Goal: Task Accomplishment & Management: Manage account settings

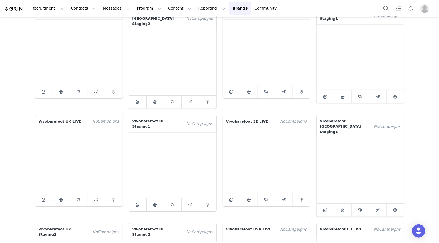
scroll to position [48, 0]
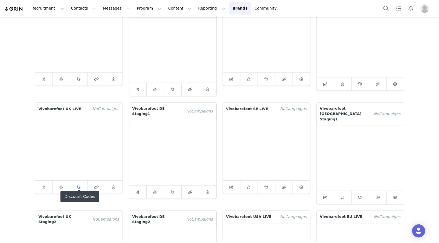
click at [79, 186] on icon at bounding box center [79, 188] width 4 height 4
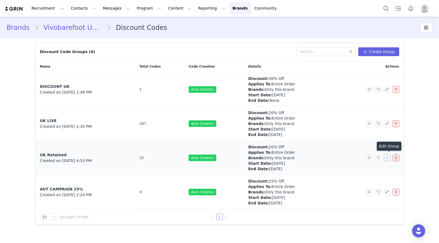
click at [387, 158] on button "button" at bounding box center [387, 158] width 7 height 7
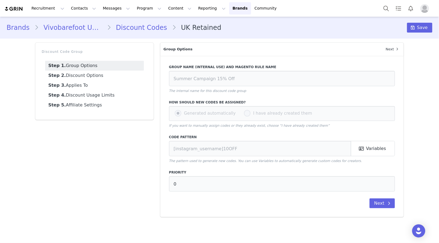
type input "UK Retained"
type input "[first_name]"
click at [86, 107] on link "Step 5. Affiliate Settings" at bounding box center [94, 105] width 99 height 10
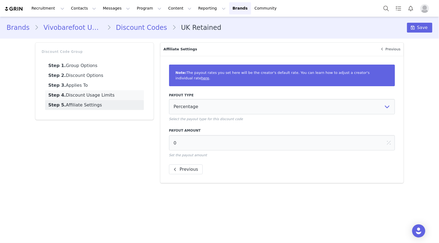
click at [80, 94] on link "Step 4. Discount Usage Limits" at bounding box center [94, 95] width 99 height 10
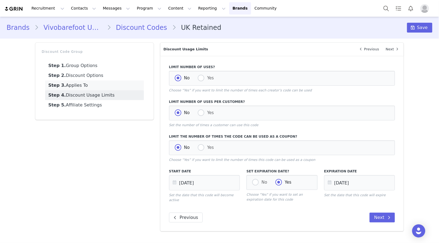
click at [76, 86] on link "Step 3. Applies To" at bounding box center [94, 85] width 99 height 10
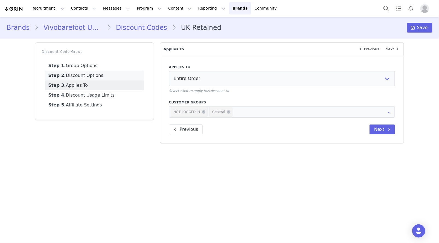
click at [74, 73] on link "Step 2. Discount Options" at bounding box center [94, 76] width 99 height 10
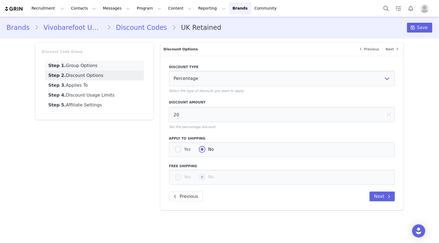
click at [73, 64] on link "Step 1. Group Options" at bounding box center [94, 66] width 99 height 10
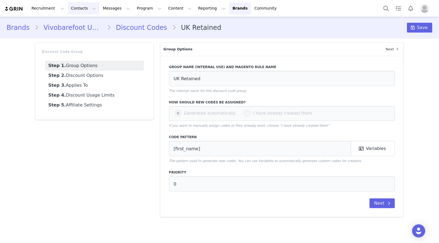
click at [76, 8] on button "Contacts Contacts" at bounding box center [83, 8] width 31 height 12
click at [229, 8] on link "Brands Brands" at bounding box center [240, 8] width 22 height 12
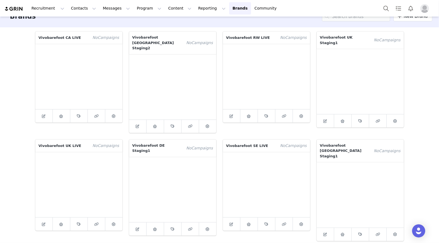
scroll to position [16, 0]
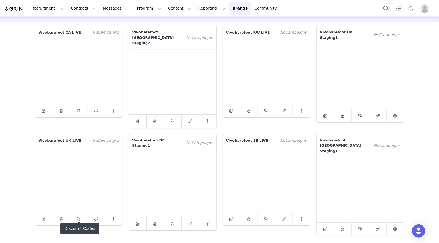
click at [77, 216] on span at bounding box center [79, 219] width 7 height 7
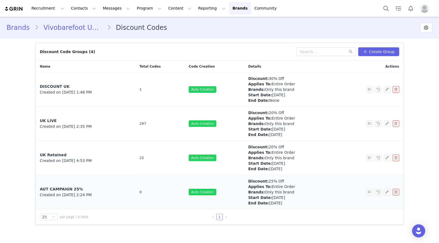
click at [125, 190] on div "AUT CAMPAIGN 25%" at bounding box center [85, 189] width 91 height 6
click at [388, 192] on button "button" at bounding box center [387, 192] width 7 height 7
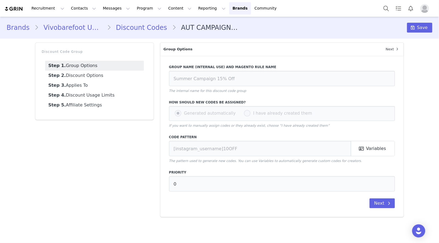
type input "AUT CAMPAIGN 25%"
type input "[instagram_username]25"
click at [88, 104] on link "Step 5. Affiliate Settings" at bounding box center [94, 105] width 99 height 10
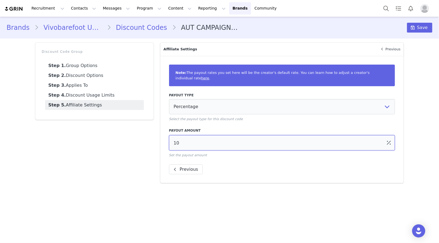
drag, startPoint x: 184, startPoint y: 142, endPoint x: 132, endPoint y: 136, distance: 51.5
click at [132, 138] on div "Discount Code Group Step 1. Group Options Step 2. Discount Options Step 3. Appl…" at bounding box center [219, 112] width 375 height 147
type input "0"
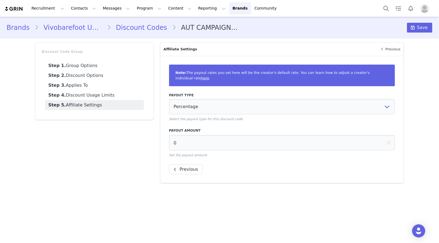
click at [103, 143] on div "Discount Code Group Step 1. Group Options Step 2. Discount Options Step 3. Appl…" at bounding box center [94, 112] width 125 height 147
click at [86, 65] on link "Step 1. Group Options" at bounding box center [94, 66] width 99 height 10
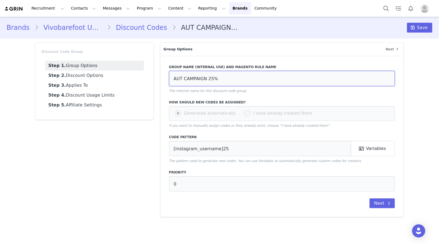
click at [230, 78] on input "AUT CAMPAIGN 25%" at bounding box center [282, 78] width 226 height 15
click at [183, 79] on input "AUT CAMPAIGN 25%" at bounding box center [282, 78] width 226 height 15
type input "AUT RETAINED CAMPAIGN 25%"
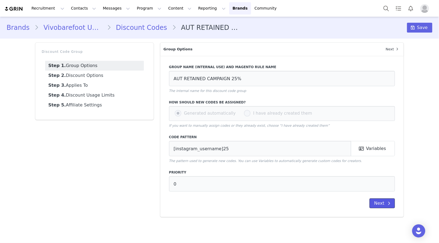
click at [380, 206] on button "Next" at bounding box center [382, 203] width 25 height 10
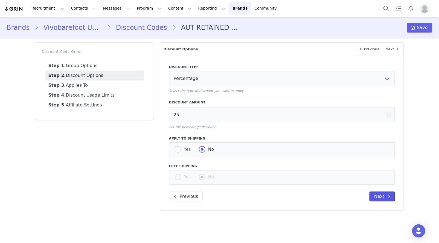
click at [380, 196] on button "Next" at bounding box center [382, 197] width 25 height 10
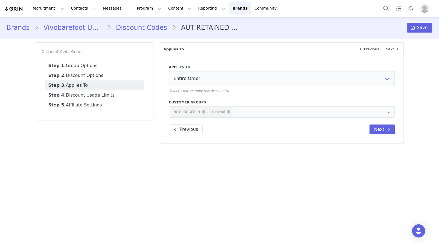
click at [384, 134] on div "Applies To Entire Order Specific Categories Specific Products Select what to ap…" at bounding box center [282, 99] width 244 height 87
click at [384, 129] on button "Next" at bounding box center [382, 130] width 25 height 10
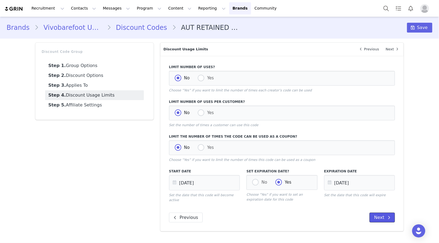
click at [380, 219] on button "Next" at bounding box center [382, 218] width 25 height 10
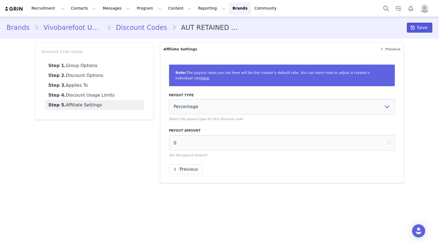
click at [422, 24] on span "Save" at bounding box center [422, 27] width 11 height 7
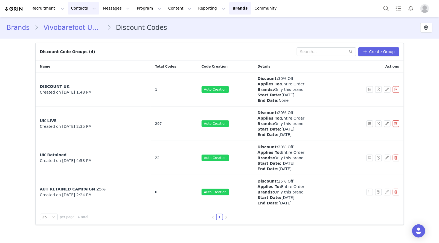
click at [76, 9] on button "Contacts Contacts" at bounding box center [83, 8] width 31 height 12
click at [76, 23] on p "Creators" at bounding box center [76, 24] width 16 height 6
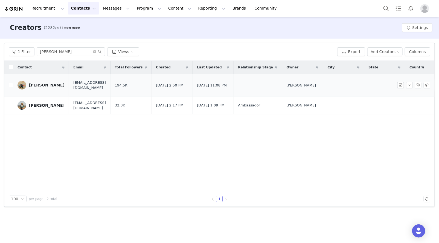
click at [44, 83] on div "[PERSON_NAME]" at bounding box center [47, 85] width 36 height 4
click at [51, 103] on link "[PERSON_NAME]" at bounding box center [41, 105] width 47 height 9
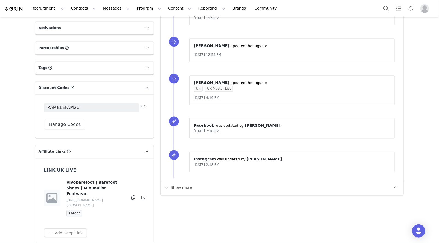
scroll to position [385, 0]
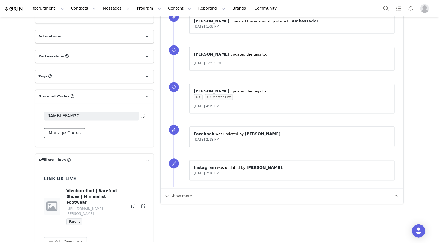
click at [68, 133] on button "Manage Codes" at bounding box center [65, 133] width 42 height 10
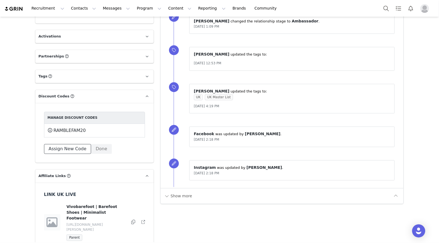
click at [79, 149] on button "Assign New Code" at bounding box center [67, 149] width 47 height 10
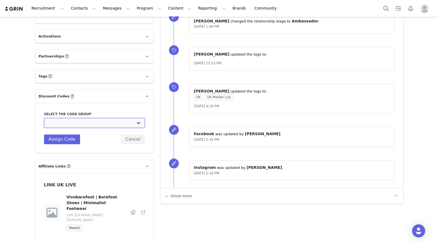
click at [78, 124] on select "Vivobarefoot DE Staging2: Vivobarefoot DE Staging2 Vivobarefoot DE Staging2: Te…" at bounding box center [94, 123] width 101 height 10
select select "10009932"
click at [44, 118] on select "Vivobarefoot DE Staging2: Vivobarefoot DE Staging2 Vivobarefoot DE Staging2: Te…" at bounding box center [94, 123] width 101 height 10
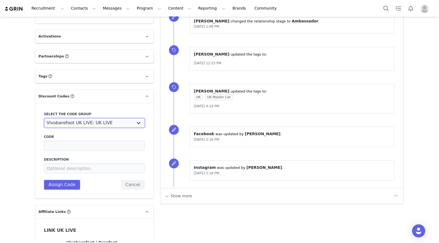
type input "ATHENAMELLOR"
click at [115, 123] on select "Vivobarefoot DE Staging2: Vivobarefoot DE Staging2 Vivobarefoot DE Staging2: Te…" at bounding box center [94, 123] width 101 height 10
select select "10010081"
click at [44, 118] on select "Vivobarefoot DE Staging2: Vivobarefoot DE Staging2 Vivobarefoot DE Staging2: Te…" at bounding box center [94, 123] width 101 height 10
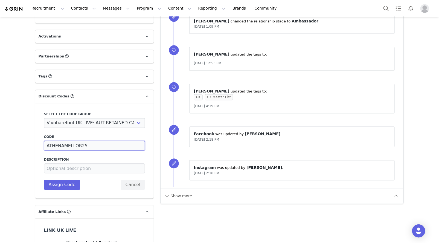
drag, startPoint x: 94, startPoint y: 146, endPoint x: -1, endPoint y: 146, distance: 94.7
click at [0, 146] on html "Recruitment Recruitment Creator Search Curated Lists Landing Pages Web Extensio…" at bounding box center [219, 121] width 439 height 243
paste input "RAMBLEFAM"
type input "RAMBLEFAM25"
click at [26, 175] on div "Creators [PERSON_NAME] Profile [PERSON_NAME] 32.3K followers Audience Reports R…" at bounding box center [219, 3] width 439 height 742
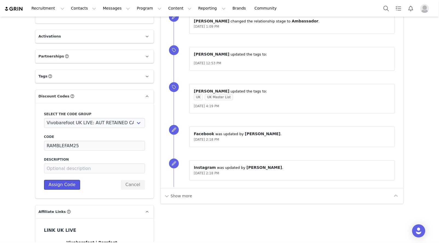
click at [61, 186] on button "Assign Code" at bounding box center [62, 185] width 36 height 10
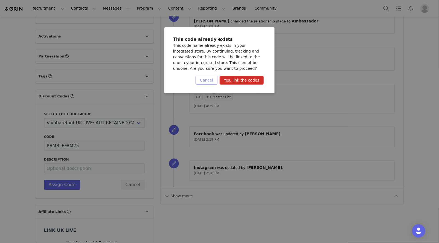
click at [206, 81] on button "Cancel" at bounding box center [207, 80] width 22 height 9
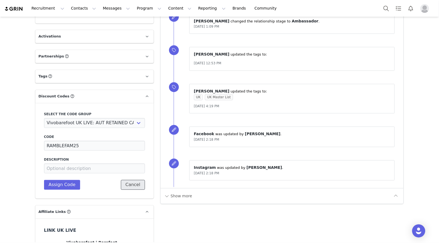
click at [133, 186] on button "Cancel" at bounding box center [133, 185] width 24 height 10
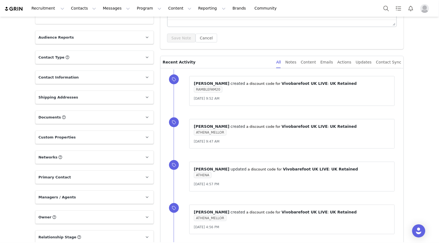
scroll to position [0, 0]
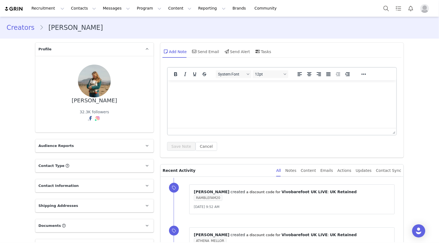
drag, startPoint x: 117, startPoint y: 101, endPoint x: 78, endPoint y: 102, distance: 39.2
click at [78, 102] on div "[PERSON_NAME] 32.3K followers" at bounding box center [94, 94] width 101 height 59
copy div "[PERSON_NAME]"
click at [74, 12] on button "Contacts Contacts" at bounding box center [83, 8] width 31 height 12
click at [73, 25] on p "Creators" at bounding box center [76, 24] width 16 height 6
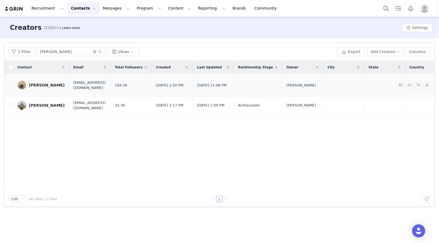
click at [37, 84] on link "[PERSON_NAME]" at bounding box center [41, 85] width 47 height 9
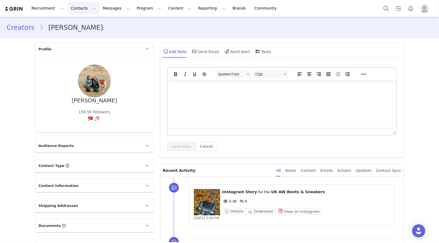
click at [78, 10] on button "Contacts Contacts" at bounding box center [83, 8] width 31 height 12
click at [75, 24] on p "Creators" at bounding box center [76, 24] width 16 height 6
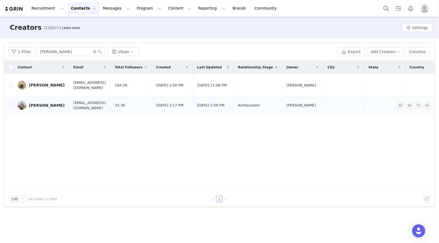
click at [40, 102] on link "[PERSON_NAME]" at bounding box center [41, 105] width 47 height 9
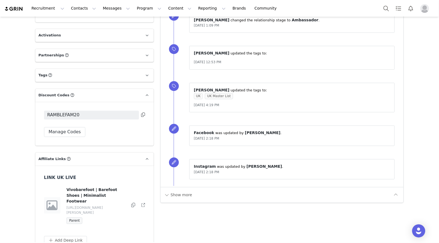
scroll to position [401, 0]
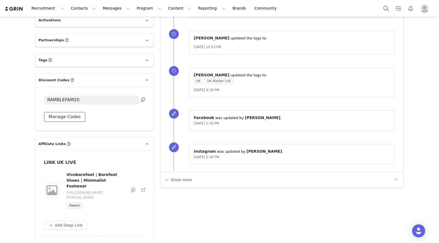
click at [71, 118] on button "Manage Codes" at bounding box center [65, 117] width 42 height 10
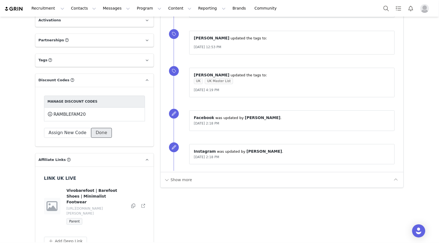
click at [100, 130] on button "Done" at bounding box center [101, 133] width 21 height 10
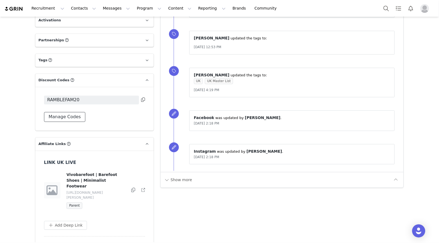
click at [69, 116] on button "Manage Codes" at bounding box center [65, 117] width 42 height 10
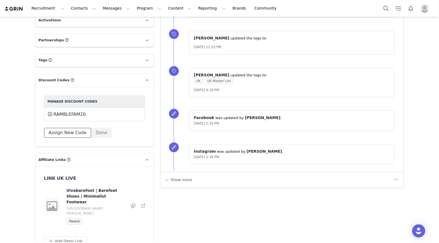
click at [68, 132] on button "Assign New Code" at bounding box center [67, 133] width 47 height 10
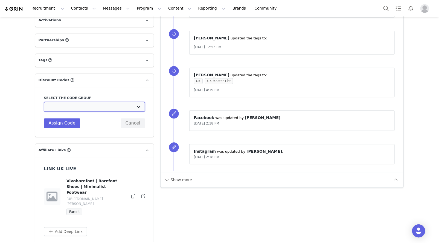
click at [88, 108] on select "Vivobarefoot DE Staging2: Vivobarefoot DE Staging2 Vivobarefoot DE Staging2: Te…" at bounding box center [94, 107] width 101 height 10
select select "10010081"
click at [44, 102] on select "Vivobarefoot DE Staging2: Vivobarefoot DE Staging2 Vivobarefoot DE Staging2: Te…" at bounding box center [94, 107] width 101 height 10
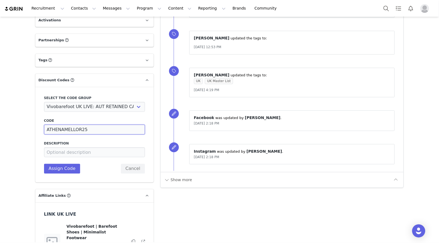
drag, startPoint x: 87, startPoint y: 129, endPoint x: 17, endPoint y: 129, distance: 70.6
paste input "[PERSON_NAME]"
paste input "RAMBLEFAM"
type input "RAMBLEFAM25"
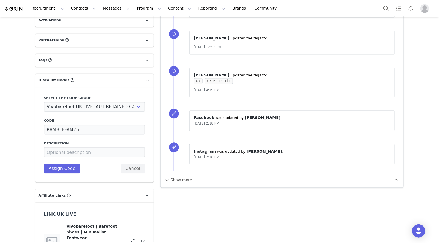
click at [111, 172] on div "Code RAMBLEFAM25 Description Assign Code Cancel" at bounding box center [94, 145] width 101 height 55
click at [71, 170] on button "Assign Code" at bounding box center [62, 169] width 36 height 10
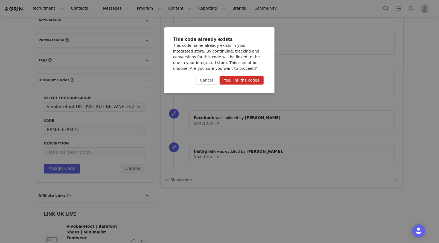
click at [239, 81] on button "Yes, link the codes" at bounding box center [242, 80] width 44 height 9
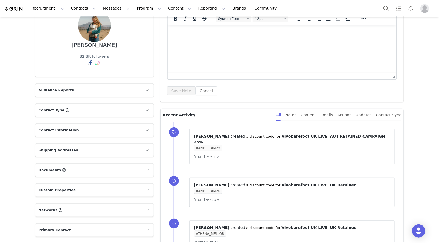
scroll to position [0, 0]
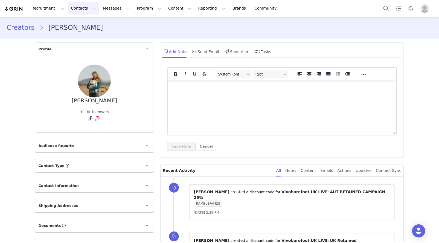
click at [76, 9] on button "Contacts Contacts" at bounding box center [83, 8] width 31 height 12
click at [76, 20] on link "Creators" at bounding box center [85, 24] width 43 height 10
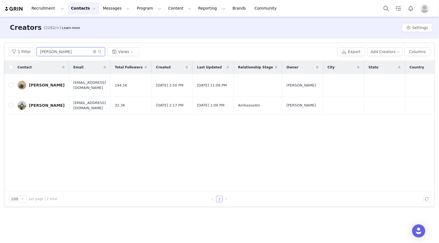
drag, startPoint x: 65, startPoint y: 53, endPoint x: 0, endPoint y: 49, distance: 65.3
click at [0, 51] on html "Recruitment Recruitment Creator Search Curated Lists Landing Pages Web Extensio…" at bounding box center [219, 121] width 439 height 243
paste input "[PERSON_NAME]"
type input "[PERSON_NAME]"
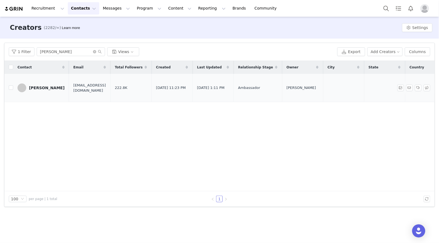
click at [47, 86] on link "[PERSON_NAME]" at bounding box center [41, 87] width 47 height 9
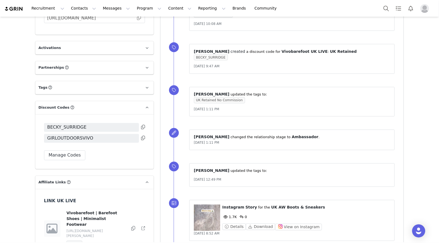
scroll to position [350, 0]
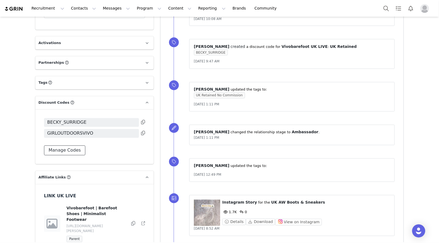
click at [54, 152] on button "Manage Codes" at bounding box center [65, 151] width 42 height 10
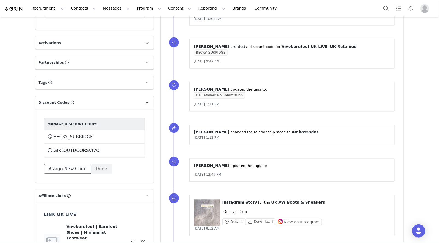
click at [69, 168] on button "Assign New Code" at bounding box center [67, 169] width 47 height 10
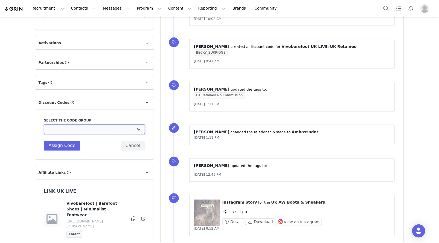
click at [76, 131] on select "Vivobarefoot DE Staging2: Vivobarefoot DE Staging2 Vivobarefoot DE Staging2: Te…" at bounding box center [94, 130] width 101 height 10
select select "10010081"
click at [44, 125] on select "Vivobarefoot DE Staging2: Vivobarefoot DE Staging2 Vivobarefoot DE Staging2: Te…" at bounding box center [94, 130] width 101 height 10
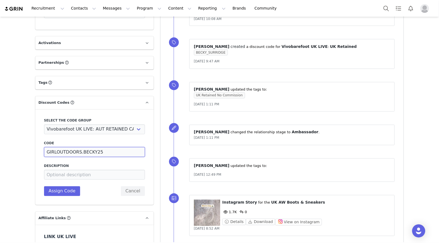
drag, startPoint x: 106, startPoint y: 153, endPoint x: 30, endPoint y: 151, distance: 76.6
click at [30, 151] on div "Creators [PERSON_NAME] Profile [PERSON_NAME] 222.8K followers Instagram ( @girl…" at bounding box center [219, 23] width 439 height 714
paste input "VIVO"
type input "GIRLOUTDOORSVIVO25"
click at [65, 192] on button "Assign Code" at bounding box center [62, 191] width 36 height 10
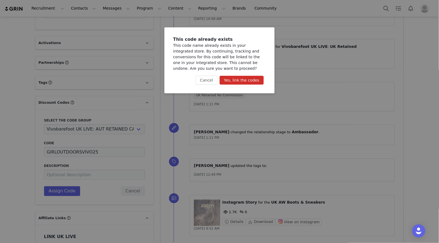
click at [239, 82] on button "Yes, link the codes" at bounding box center [242, 80] width 44 height 9
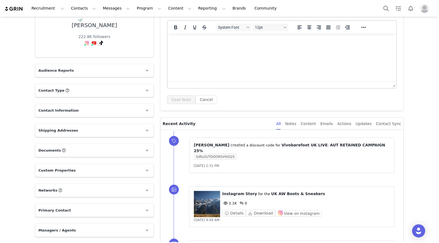
scroll to position [0, 0]
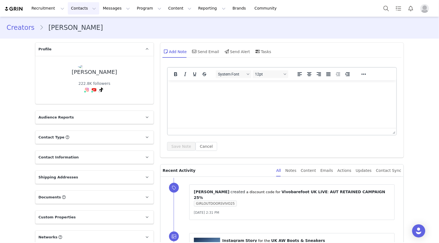
click at [82, 8] on button "Contacts Contacts" at bounding box center [83, 8] width 31 height 12
click at [74, 25] on p "Creators" at bounding box center [76, 24] width 16 height 6
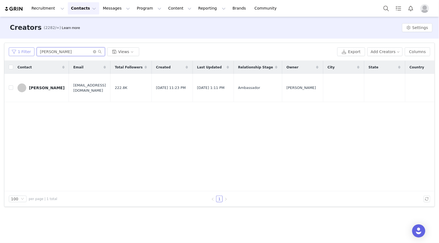
drag, startPoint x: 61, startPoint y: 52, endPoint x: 22, endPoint y: 52, distance: 38.3
click at [22, 52] on div "1 Filter [PERSON_NAME] Views" at bounding box center [172, 51] width 326 height 9
paste input "[PERSON_NAME]"
type input "[PERSON_NAME]"
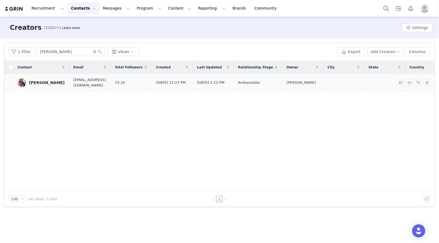
click at [47, 86] on link "[PERSON_NAME]" at bounding box center [41, 82] width 47 height 9
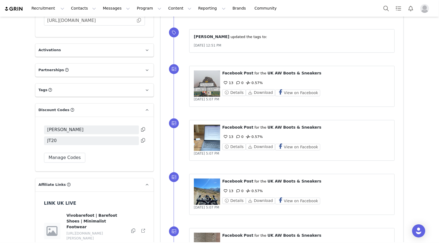
scroll to position [373, 0]
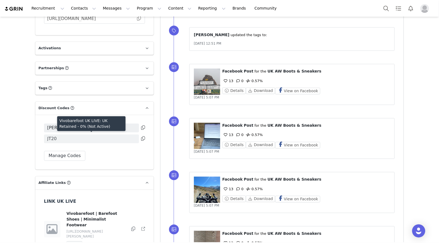
click at [95, 139] on span "JT20" at bounding box center [91, 139] width 95 height 9
click at [62, 159] on button "Manage Codes" at bounding box center [65, 156] width 42 height 10
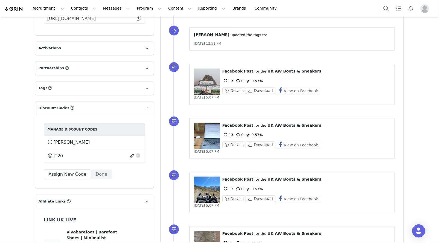
click at [131, 156] on button "button" at bounding box center [132, 156] width 7 height 9
select select "10010046"
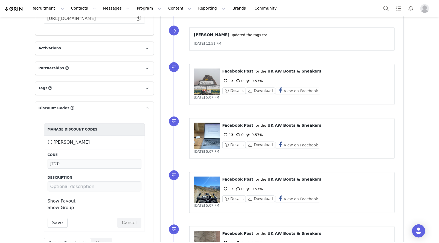
click at [56, 207] on link "Show Group" at bounding box center [61, 207] width 27 height 5
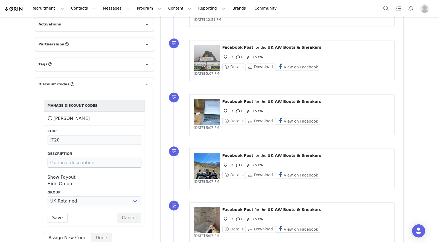
scroll to position [401, 0]
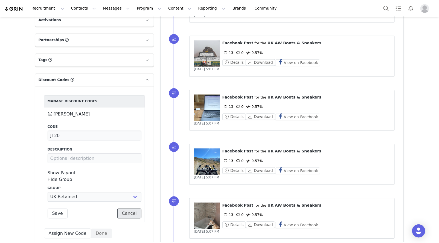
click at [136, 215] on button "Cancel" at bounding box center [129, 214] width 24 height 10
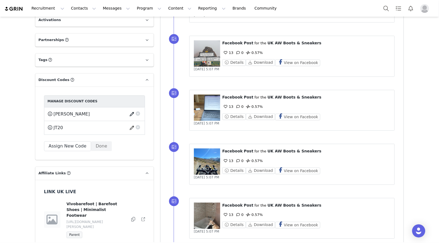
click at [132, 114] on button "button" at bounding box center [132, 114] width 7 height 9
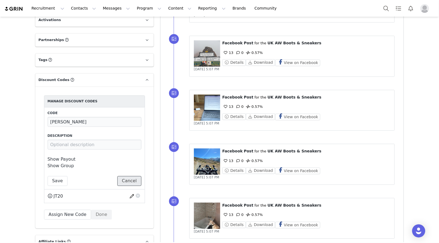
click at [131, 178] on button "Cancel" at bounding box center [129, 181] width 24 height 10
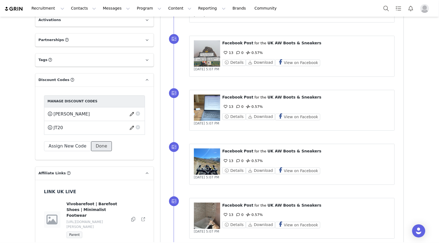
click at [91, 146] on button "Done" at bounding box center [101, 146] width 21 height 10
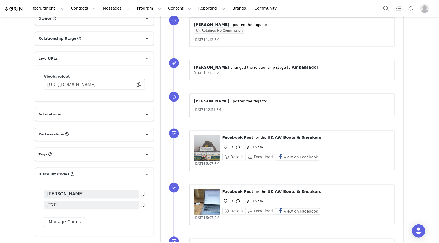
scroll to position [414, 0]
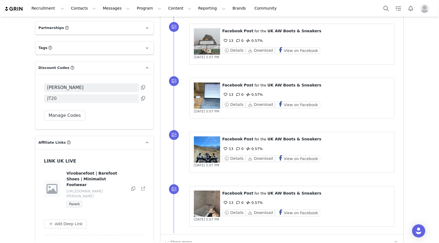
click at [70, 98] on span "JT20" at bounding box center [91, 98] width 95 height 9
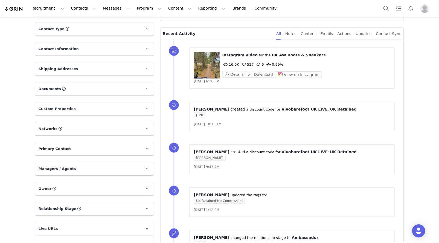
scroll to position [0, 0]
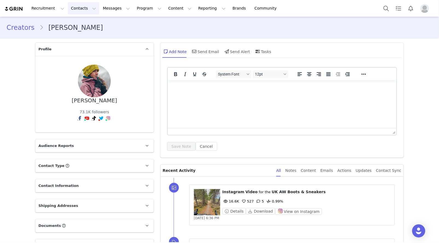
click at [70, 10] on button "Contacts Contacts" at bounding box center [83, 8] width 31 height 12
click at [73, 21] on link "Creators" at bounding box center [85, 24] width 43 height 10
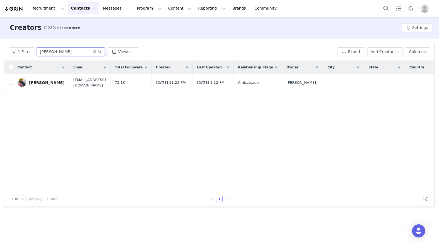
drag, startPoint x: 65, startPoint y: 52, endPoint x: 13, endPoint y: 45, distance: 52.7
click at [11, 45] on div "1 Filter [PERSON_NAME] Views Export Add Creators Columns" at bounding box center [219, 52] width 430 height 18
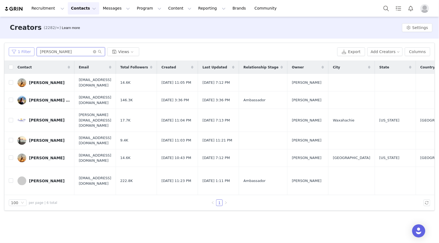
drag, startPoint x: 64, startPoint y: 50, endPoint x: 14, endPoint y: 50, distance: 49.8
click at [13, 50] on div "1 Filter [PERSON_NAME] Views" at bounding box center [172, 51] width 326 height 9
paste input "[PERSON_NAME]"
type input "[PERSON_NAME]"
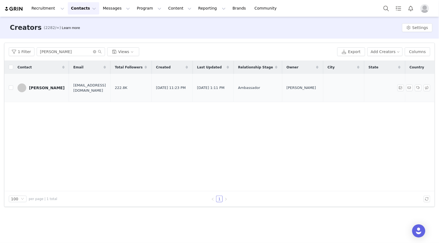
click at [53, 88] on td "[PERSON_NAME]" at bounding box center [41, 88] width 56 height 28
click at [50, 85] on link "[PERSON_NAME]" at bounding box center [41, 87] width 47 height 9
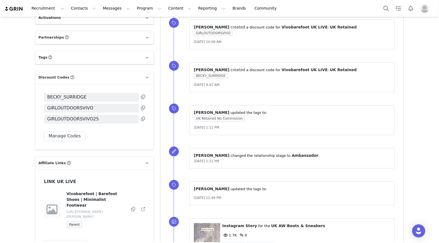
scroll to position [387, 0]
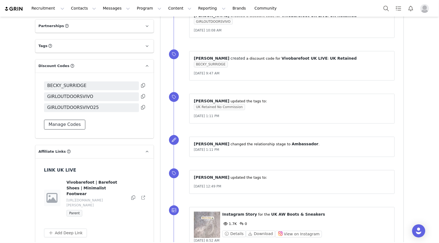
click at [65, 126] on button "Manage Codes" at bounding box center [65, 125] width 42 height 10
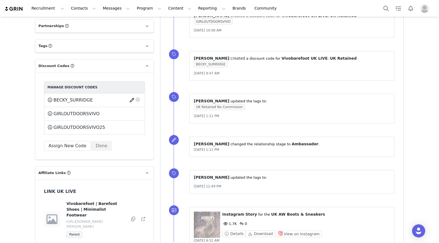
click at [132, 100] on button "button" at bounding box center [132, 100] width 7 height 9
select select "10010046"
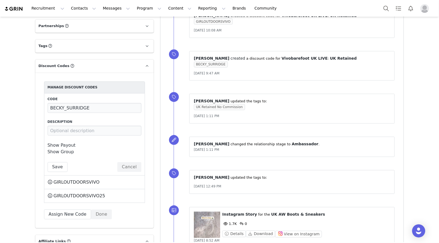
click at [54, 154] on link "Show Group" at bounding box center [61, 151] width 27 height 5
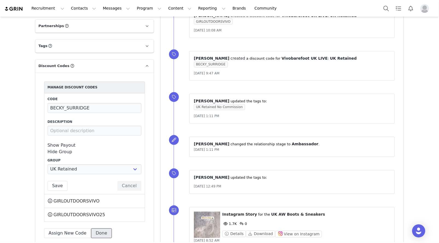
click at [100, 232] on button "Done" at bounding box center [101, 234] width 21 height 10
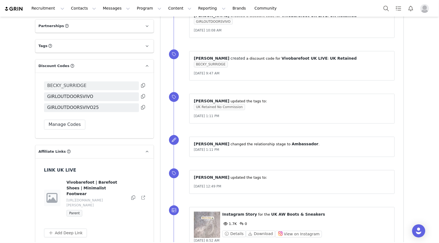
click at [128, 84] on span "BECKY_SURRIDGE" at bounding box center [91, 86] width 95 height 9
click at [66, 126] on button "Manage Codes" at bounding box center [65, 125] width 42 height 10
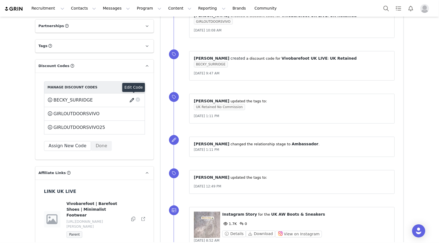
click at [132, 100] on button "button" at bounding box center [132, 100] width 7 height 9
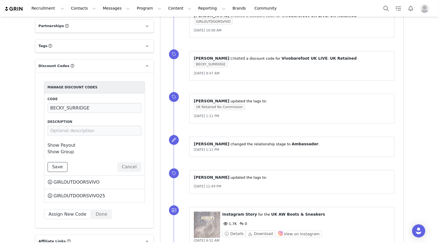
click at [58, 166] on button "Save" at bounding box center [58, 167] width 20 height 10
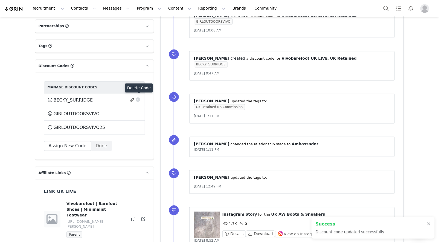
click at [138, 100] on button "button" at bounding box center [137, 98] width 5 height 5
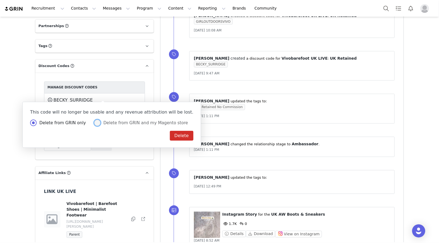
click at [94, 125] on span at bounding box center [97, 123] width 7 height 7
click at [94, 125] on input "Delete from GRIN and my Magento store" at bounding box center [97, 123] width 7 height 7
radio input "true"
radio input "false"
radio input "true"
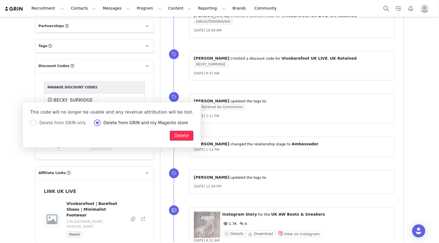
click at [170, 137] on button "Delete" at bounding box center [182, 136] width 24 height 10
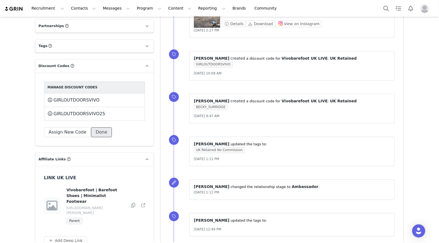
click at [98, 132] on button "Done" at bounding box center [101, 133] width 21 height 10
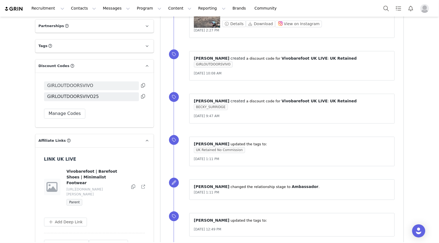
click at [77, 86] on span "GIRLOUTDOORSVIVO" at bounding box center [70, 86] width 46 height 7
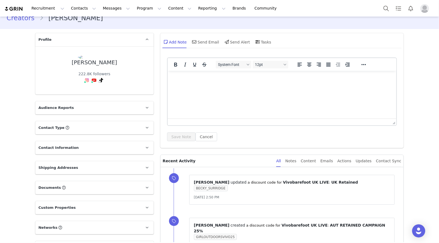
scroll to position [0, 0]
